Goal: Transaction & Acquisition: Purchase product/service

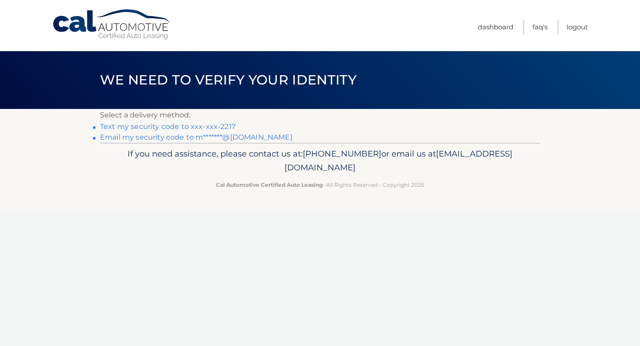
click at [195, 124] on link "Text my security code to xxx-xxx-2217" at bounding box center [167, 126] width 135 height 8
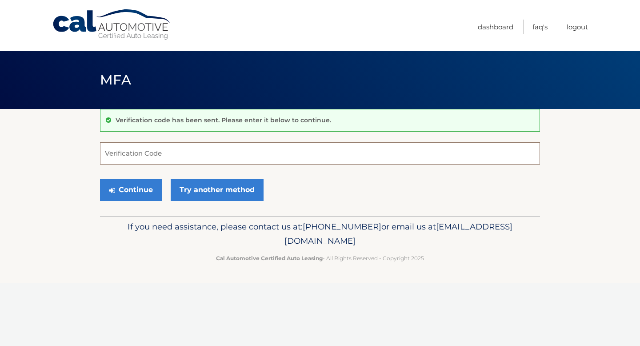
click at [144, 155] on input "Verification Code" at bounding box center [320, 153] width 440 height 22
type input "884194"
click at [127, 189] on button "Continue" at bounding box center [131, 190] width 62 height 22
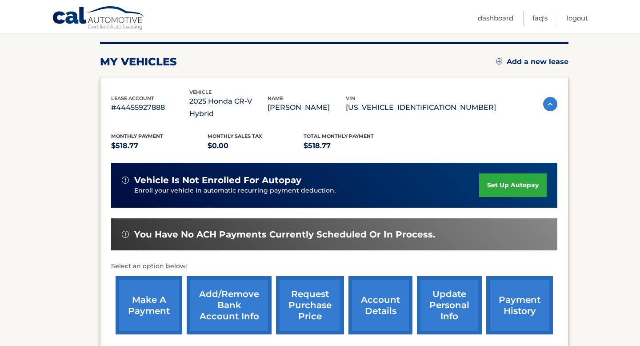
scroll to position [107, 0]
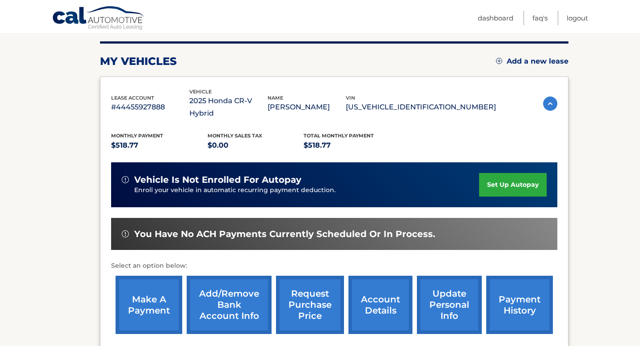
click at [147, 286] on link "make a payment" at bounding box center [148, 304] width 67 height 58
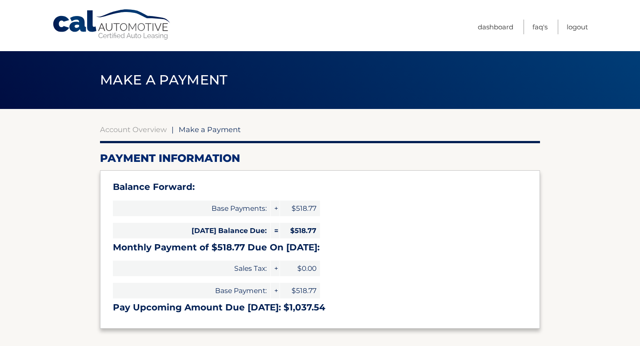
select select "MTE0MTRjM2YtOGRhYS00YjY0LWJhMjYtYWEyMzkwOGE3ZWU5"
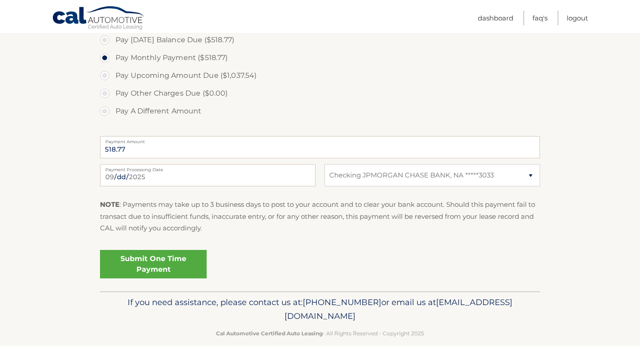
scroll to position [327, 0]
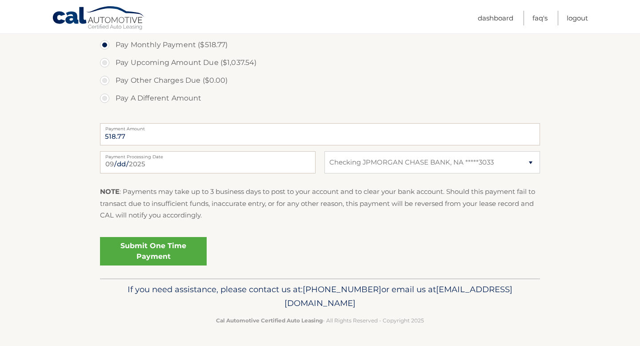
click at [159, 244] on link "Submit One Time Payment" at bounding box center [153, 251] width 107 height 28
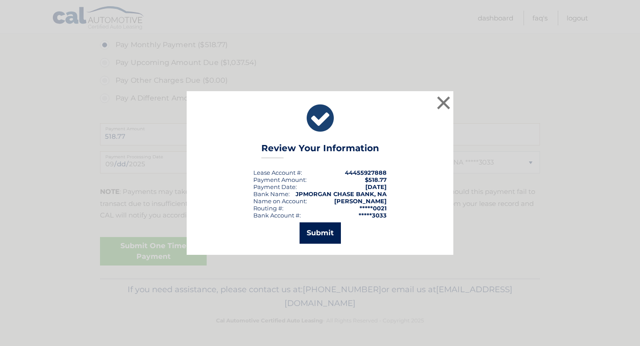
click at [321, 232] on button "Submit" at bounding box center [319, 232] width 41 height 21
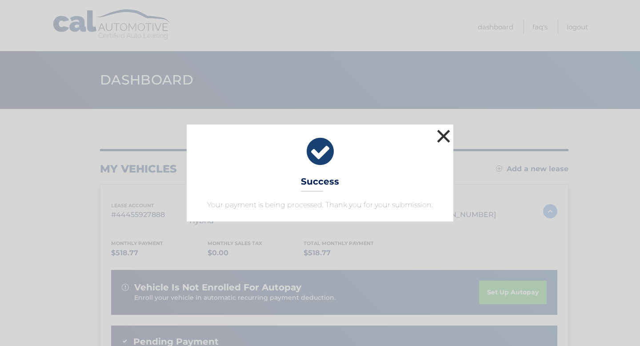
click at [445, 137] on button "×" at bounding box center [443, 136] width 18 height 18
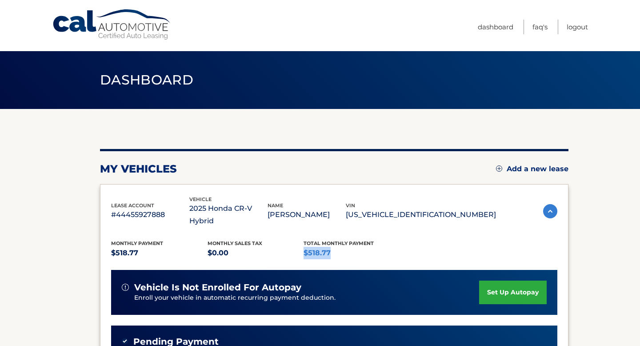
drag, startPoint x: 304, startPoint y: 238, endPoint x: 329, endPoint y: 240, distance: 25.4
click at [329, 247] on p "$518.77" at bounding box center [351, 253] width 96 height 12
copy p "$518.77"
